Goal: Information Seeking & Learning: Learn about a topic

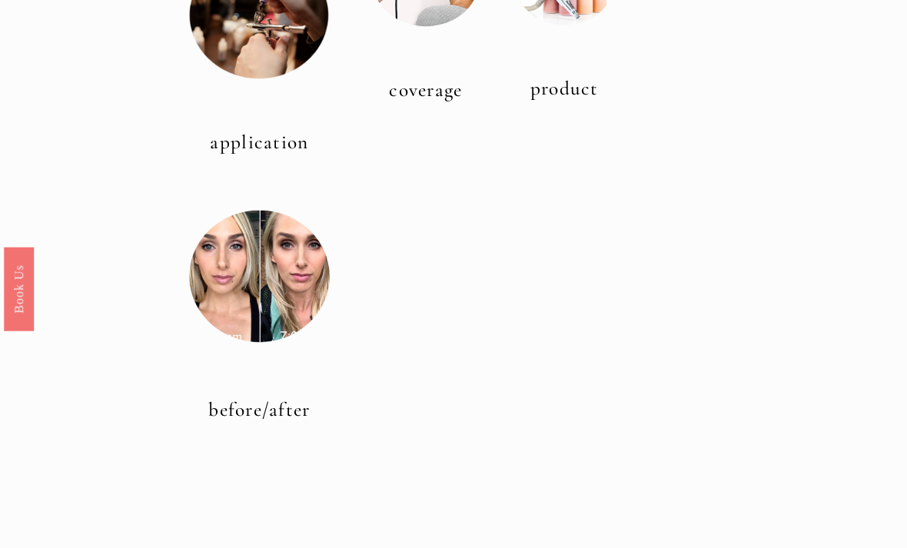
scroll to position [573, 0]
click at [271, 287] on div at bounding box center [259, 276] width 140 height 140
click at [264, 418] on link "before/after" at bounding box center [259, 409] width 102 height 23
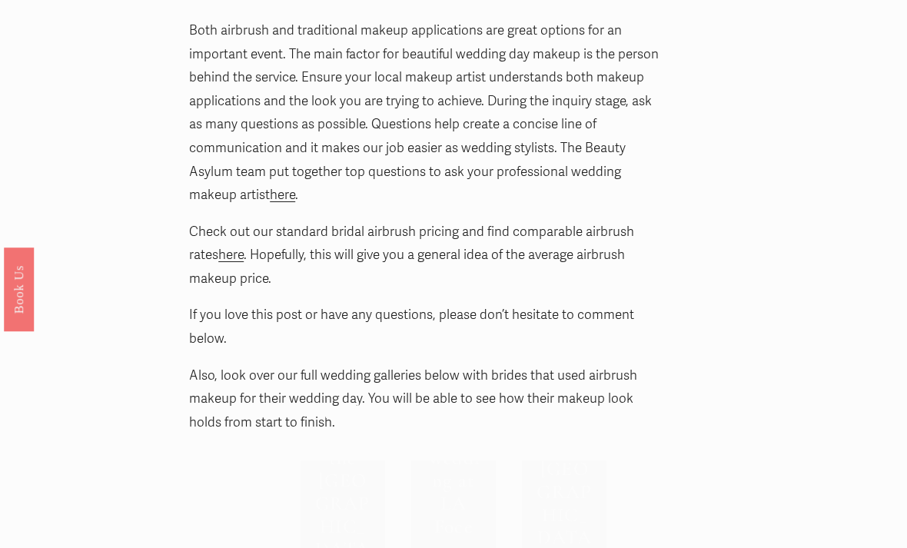
scroll to position [5887, 0]
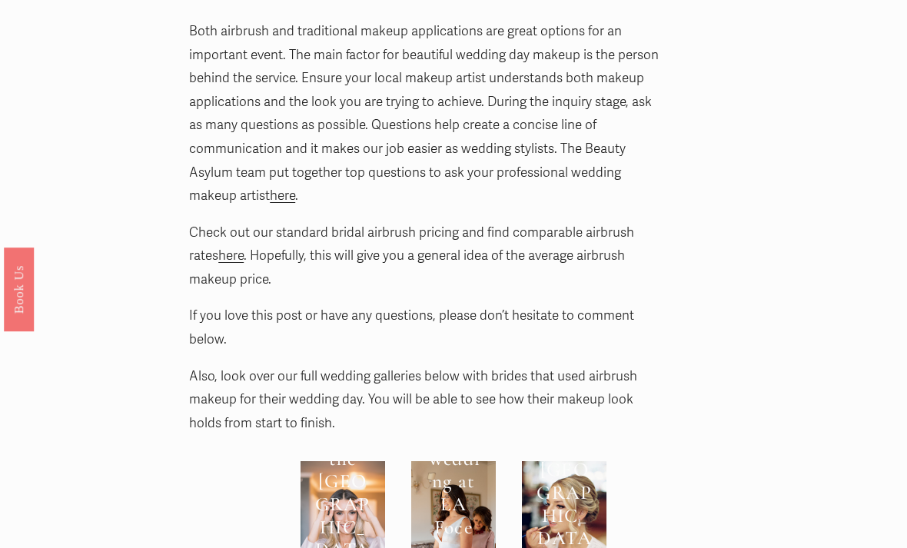
click at [364, 461] on div at bounding box center [343, 525] width 85 height 128
click at [362, 461] on div at bounding box center [343, 525] width 85 height 128
click at [474, 461] on div at bounding box center [453, 524] width 85 height 127
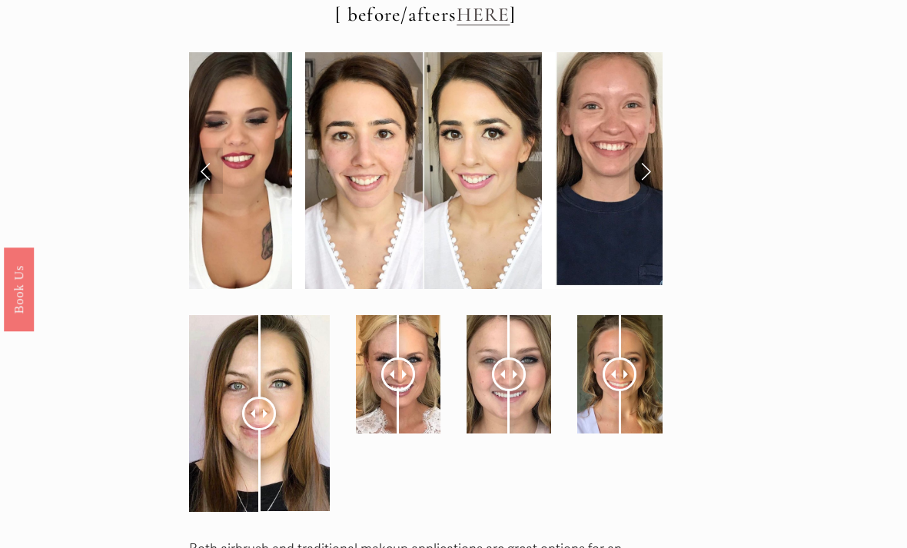
scroll to position [5368, 0]
click at [400, 358] on div at bounding box center [398, 375] width 34 height 34
click at [411, 371] on span at bounding box center [406, 375] width 9 height 9
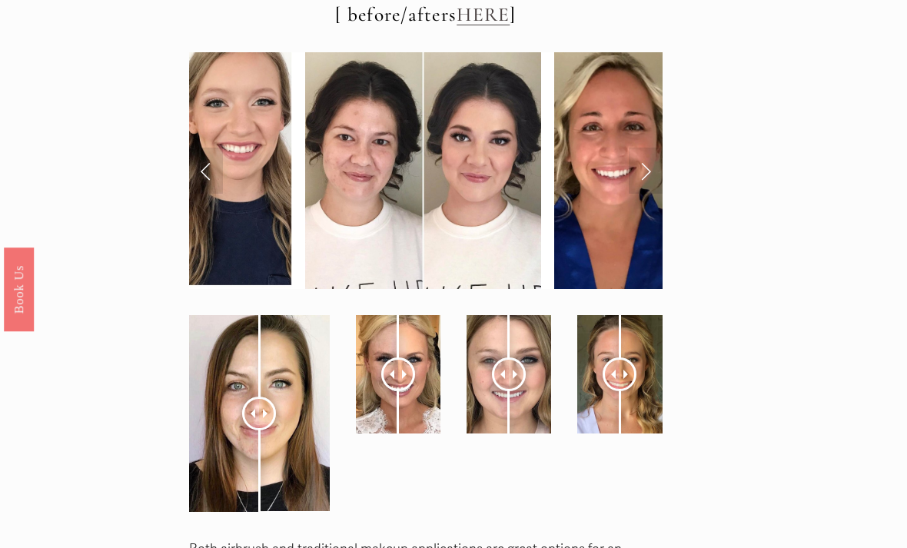
click at [635, 358] on div at bounding box center [620, 375] width 34 height 34
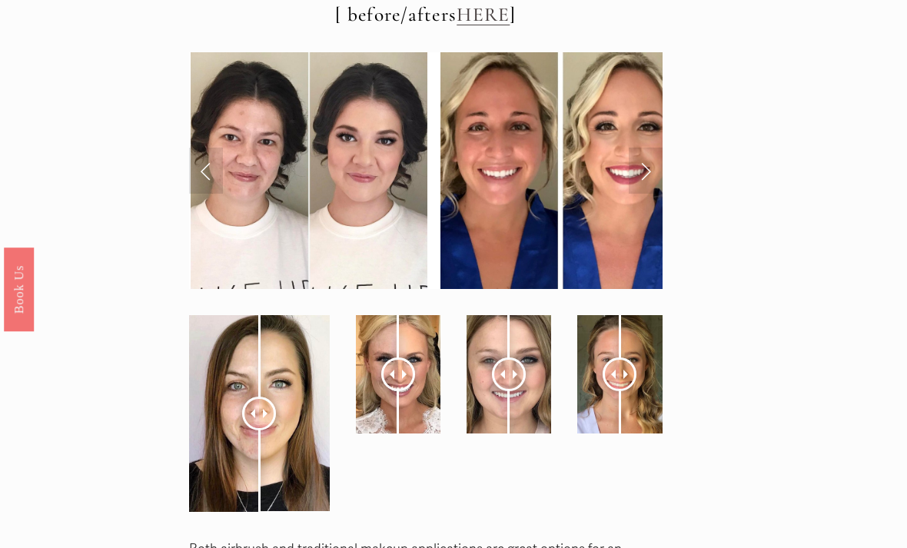
click at [632, 358] on div at bounding box center [620, 375] width 34 height 34
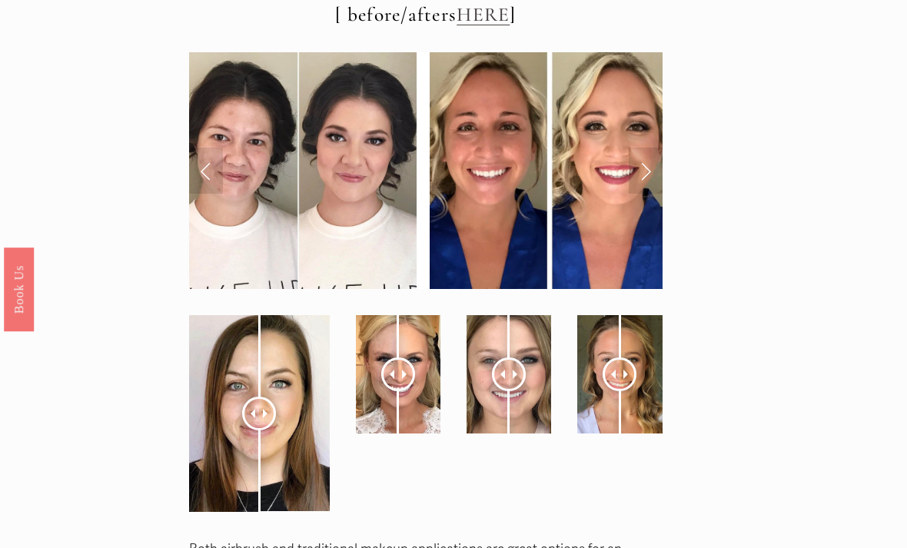
click at [604, 353] on div at bounding box center [620, 374] width 85 height 118
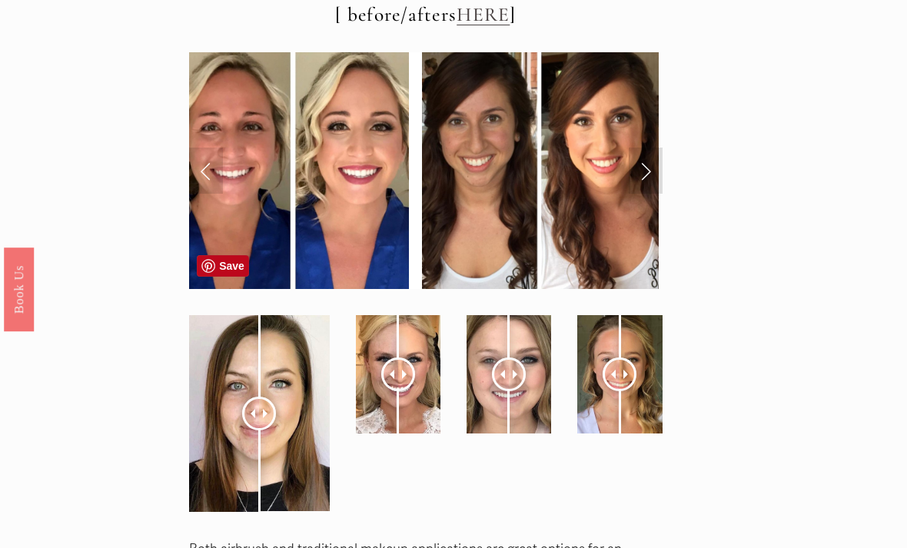
click at [263, 397] on div at bounding box center [259, 414] width 34 height 34
click at [286, 416] on div at bounding box center [259, 413] width 140 height 197
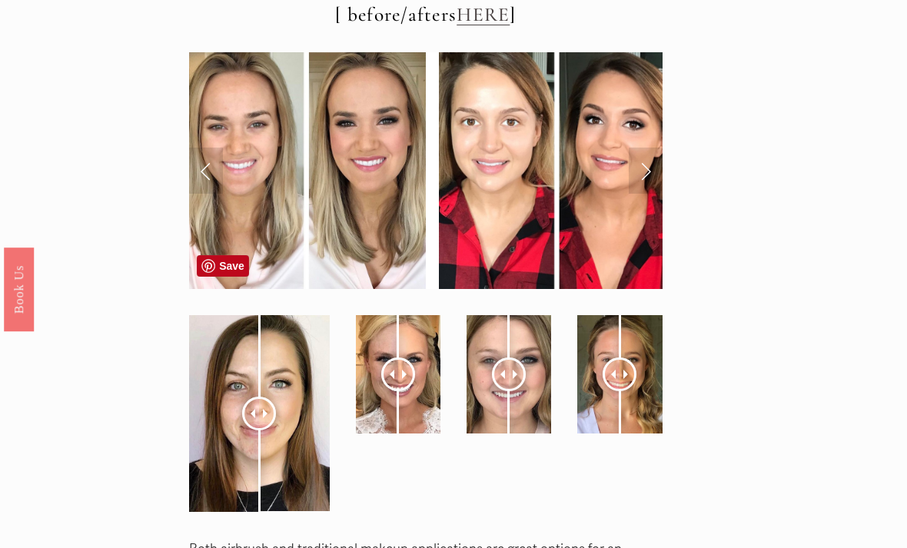
click at [230, 363] on div at bounding box center [259, 413] width 140 height 197
click at [226, 370] on div at bounding box center [259, 413] width 140 height 197
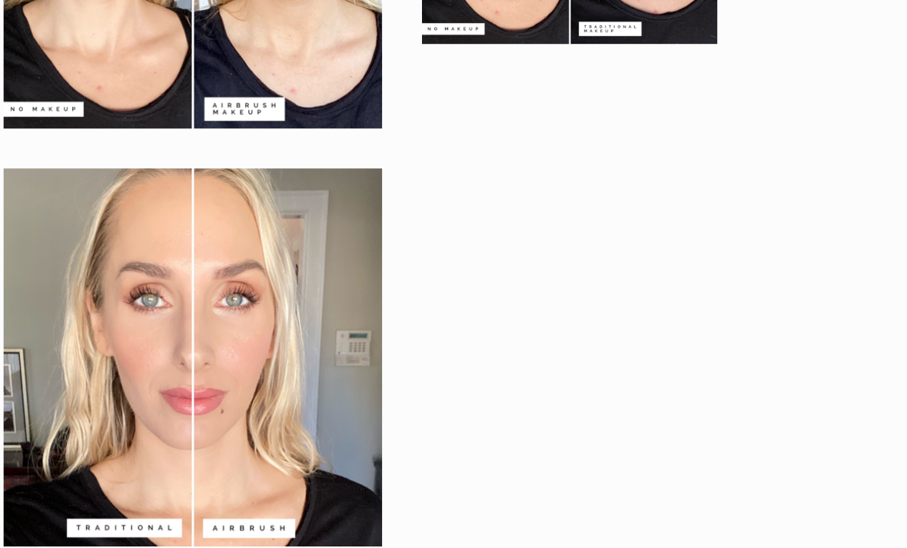
scroll to position [3141, 0]
